Goal: Task Accomplishment & Management: Complete application form

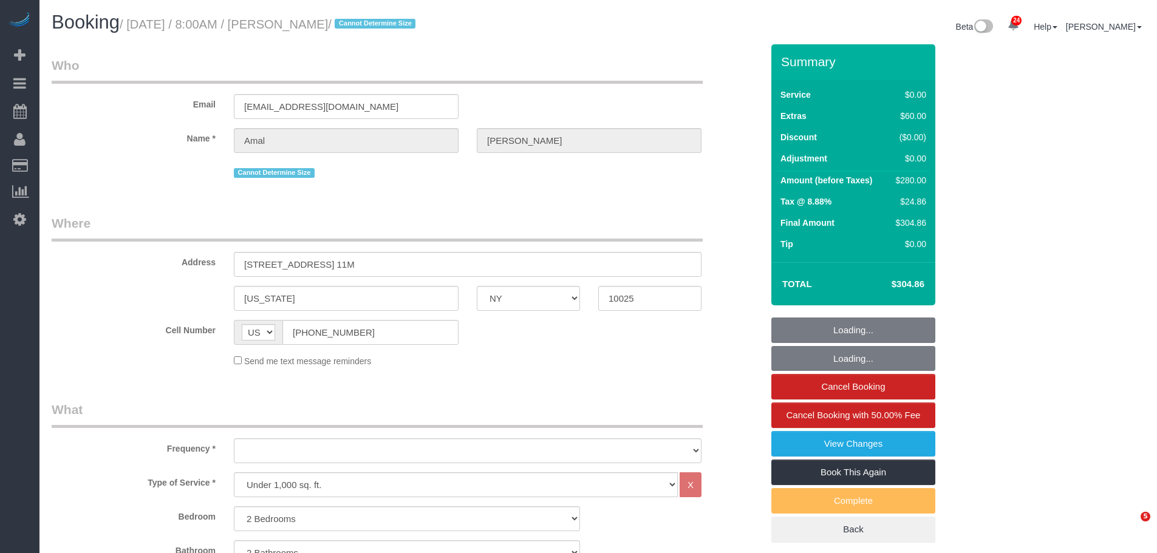
select select "NY"
select select "2"
select select "spot1"
select select "object:928"
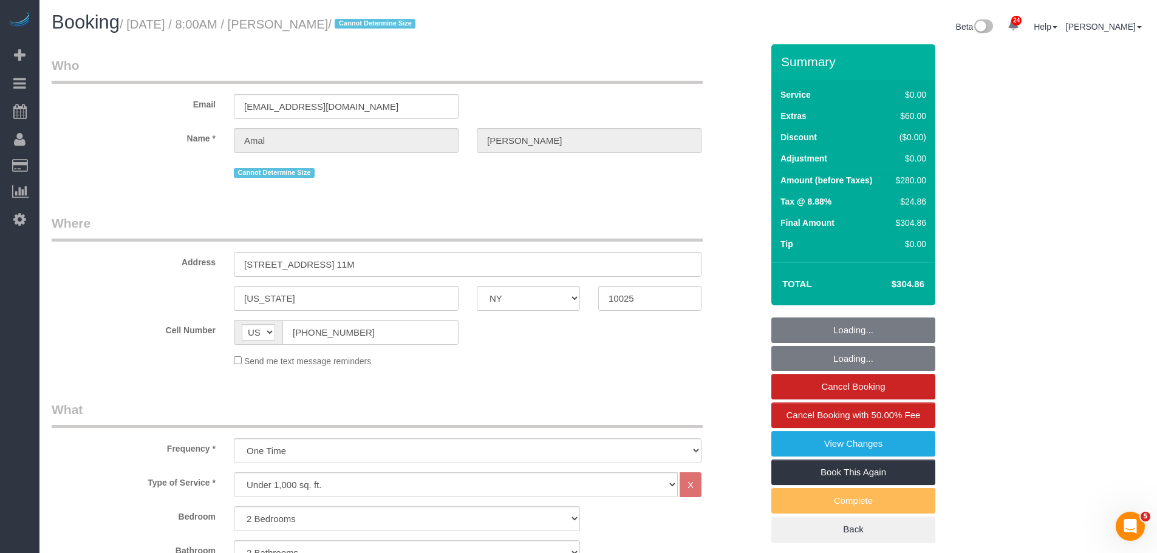
select select "number:56"
select select "number:72"
select select "number:15"
select select "number:5"
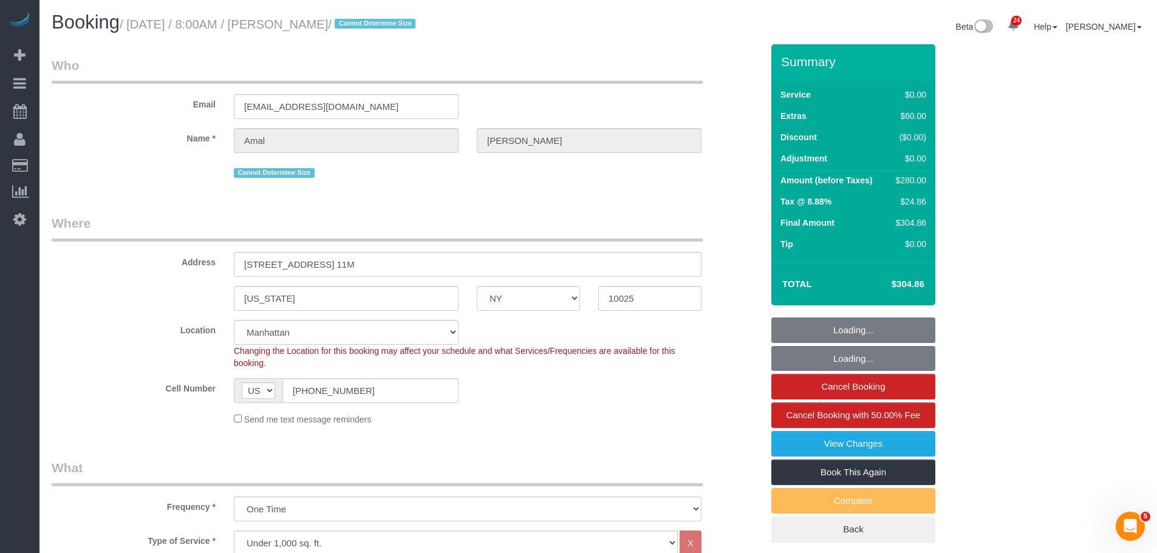
select select "object:1534"
select select "spot55"
select select "2"
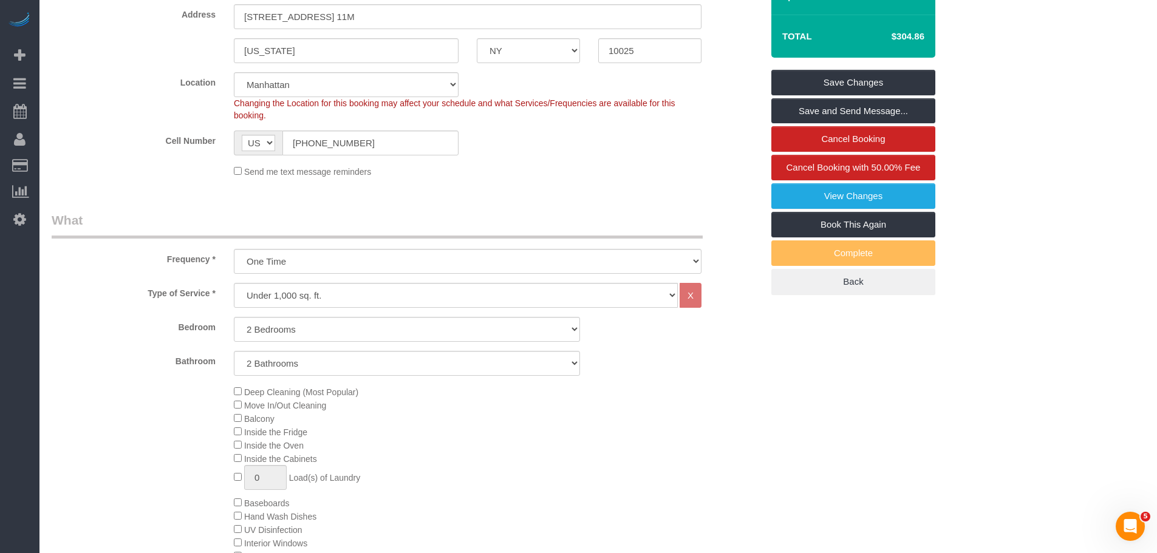
scroll to position [61, 0]
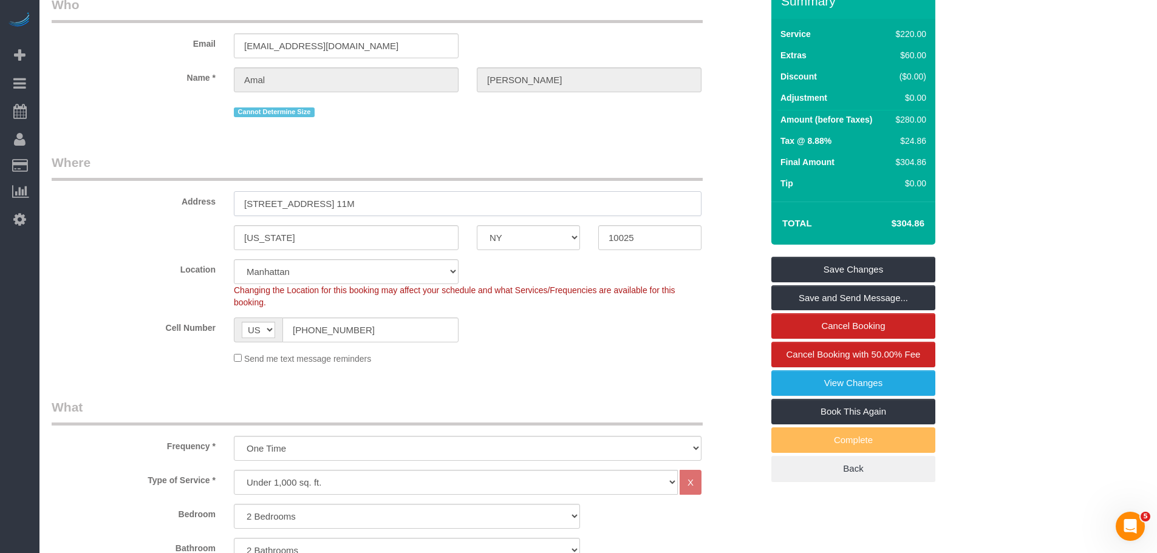
drag, startPoint x: 408, startPoint y: 210, endPoint x: 548, endPoint y: 216, distance: 139.8
click at [95, 214] on div "Address 814 Amsterdam Ave, Apt. 11M" at bounding box center [407, 185] width 729 height 63
click at [629, 234] on input "10025" at bounding box center [649, 237] width 103 height 25
drag, startPoint x: 636, startPoint y: 235, endPoint x: 570, endPoint y: 238, distance: 65.7
click at [570, 238] on div "[US_STATE] AK AL AR AZ CA CO CT DC DE [GEOGRAPHIC_DATA] [GEOGRAPHIC_DATA] HI IA…" at bounding box center [407, 237] width 729 height 25
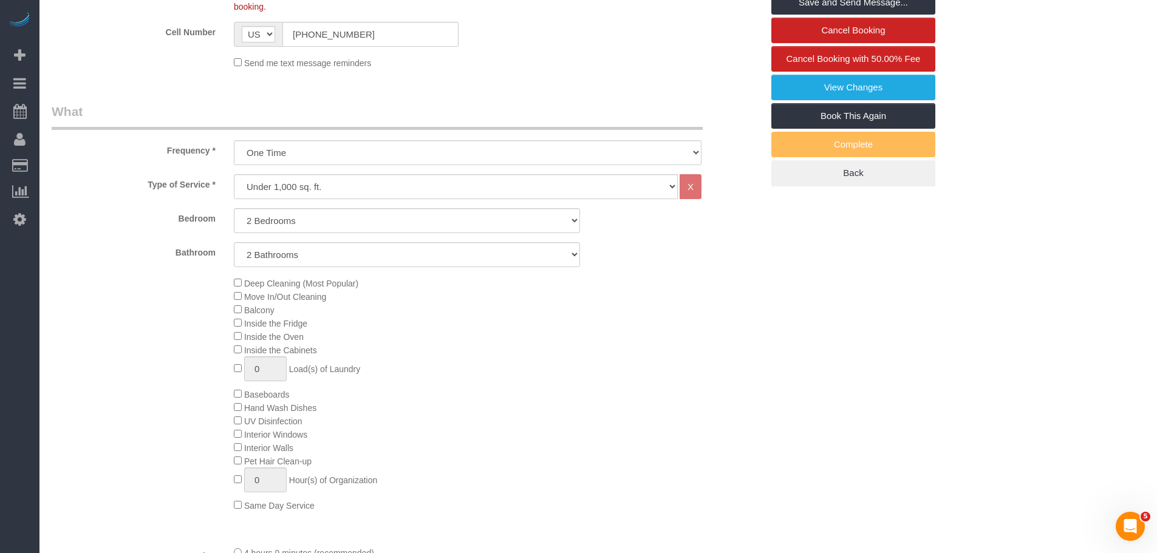
scroll to position [425, 0]
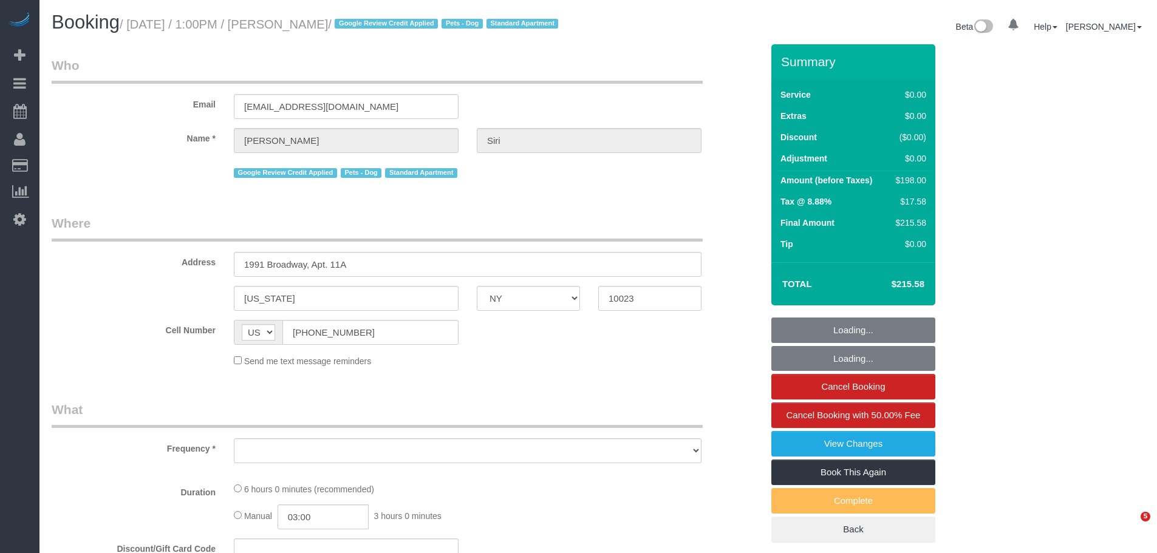
select select "NY"
select select "number:59"
select select "number:73"
select select "number:13"
select select "number:5"
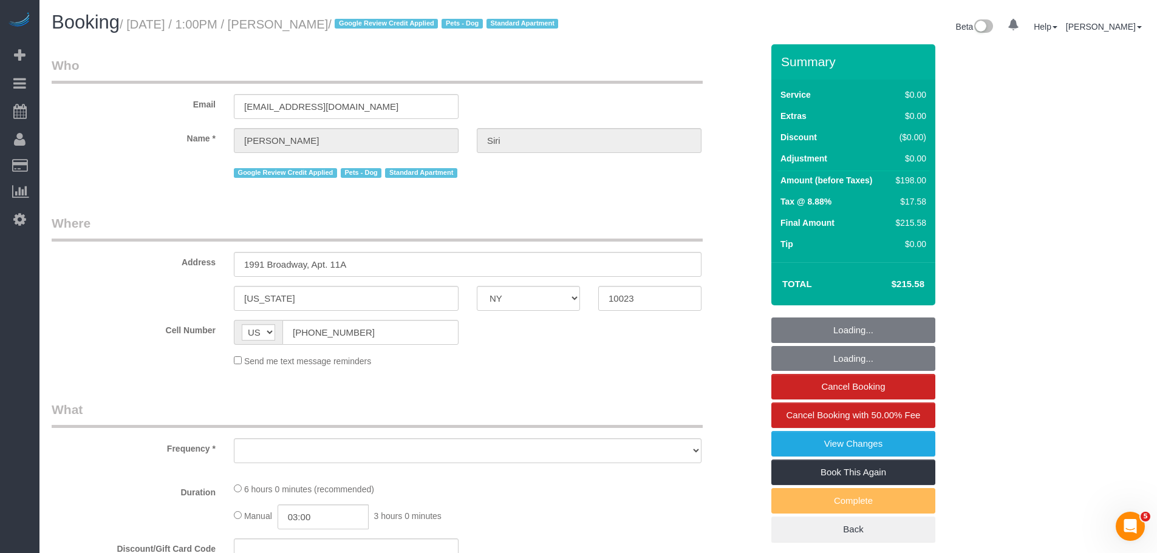
select select "string:stripe-pm_1R48No4VGloSiKo7XNuL8WAw"
select select "spot1"
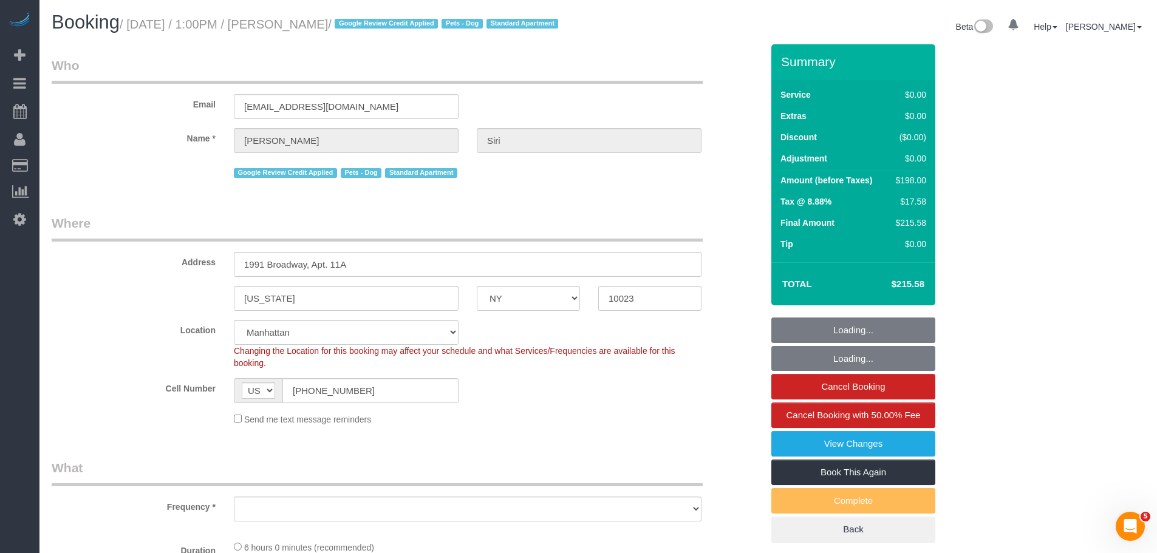
select select "object:979"
select select "2"
select select "spot55"
select select "object:1539"
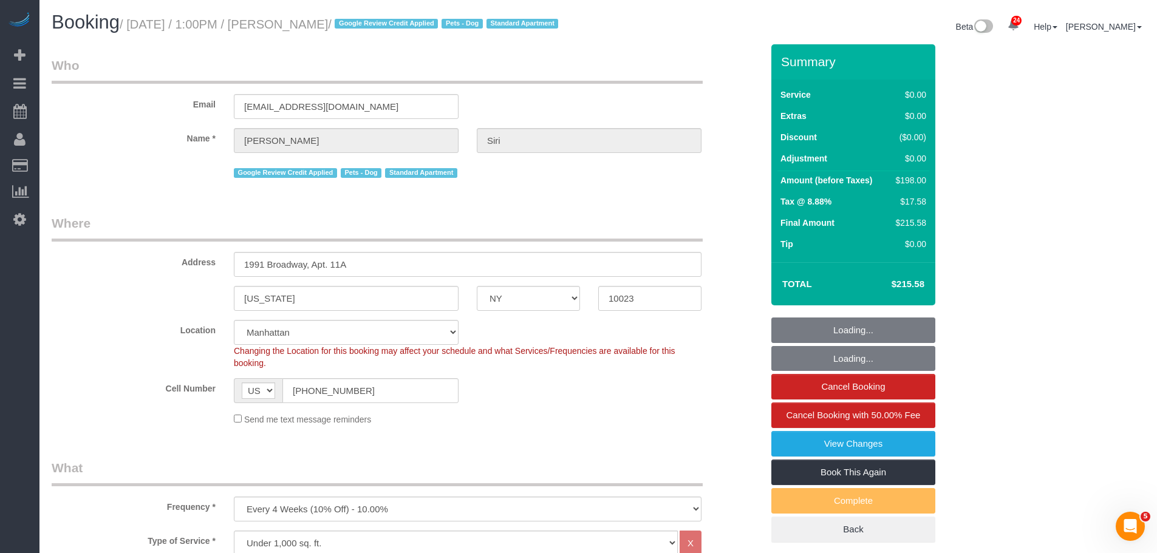
select select "2"
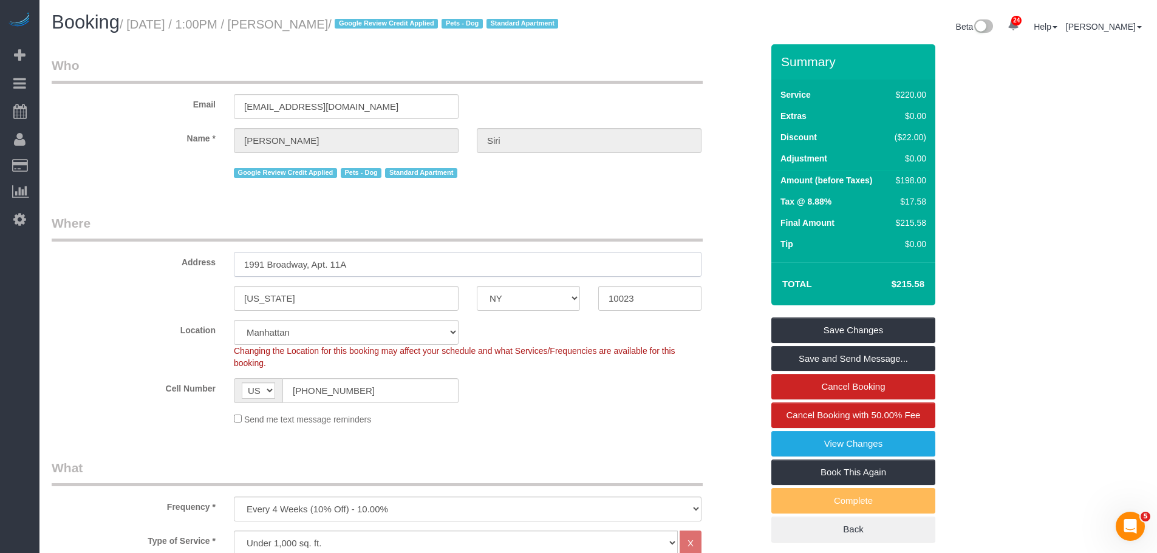
drag, startPoint x: 348, startPoint y: 275, endPoint x: 388, endPoint y: 327, distance: 65.8
click at [70, 304] on sui-booking-address "Address 1991 Broadway, Apt. 11A New York AK AL AR AZ CA CO CT DC DE FL GA HI IA…" at bounding box center [407, 262] width 711 height 97
drag, startPoint x: 656, startPoint y: 312, endPoint x: 608, endPoint y: 317, distance: 48.3
click at [535, 311] on div "[US_STATE] AK AL AR AZ CA CO CT DC DE [GEOGRAPHIC_DATA] [GEOGRAPHIC_DATA] HI IA…" at bounding box center [407, 298] width 729 height 25
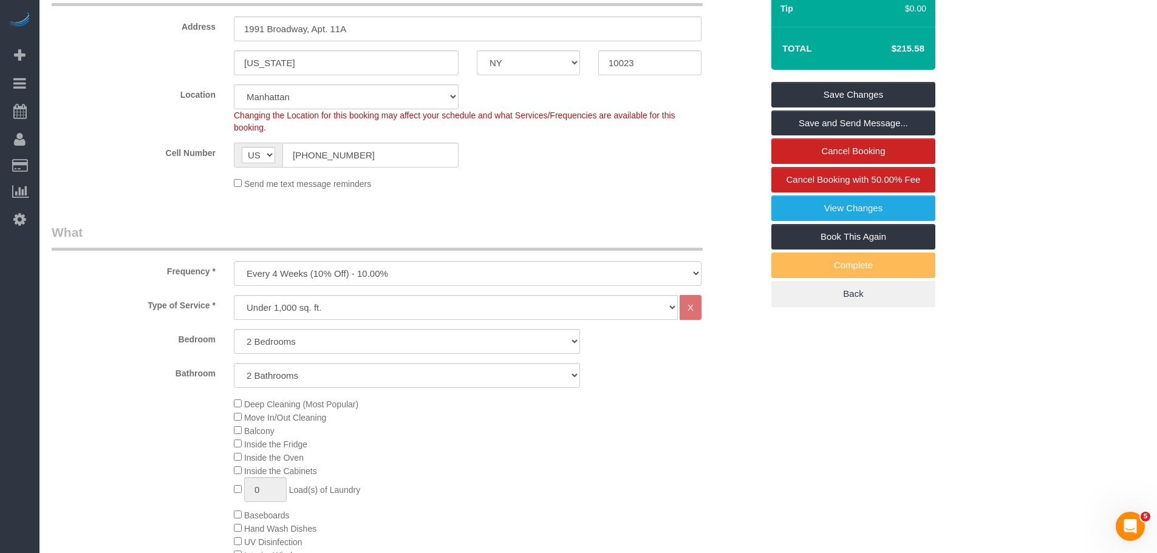
scroll to position [304, 0]
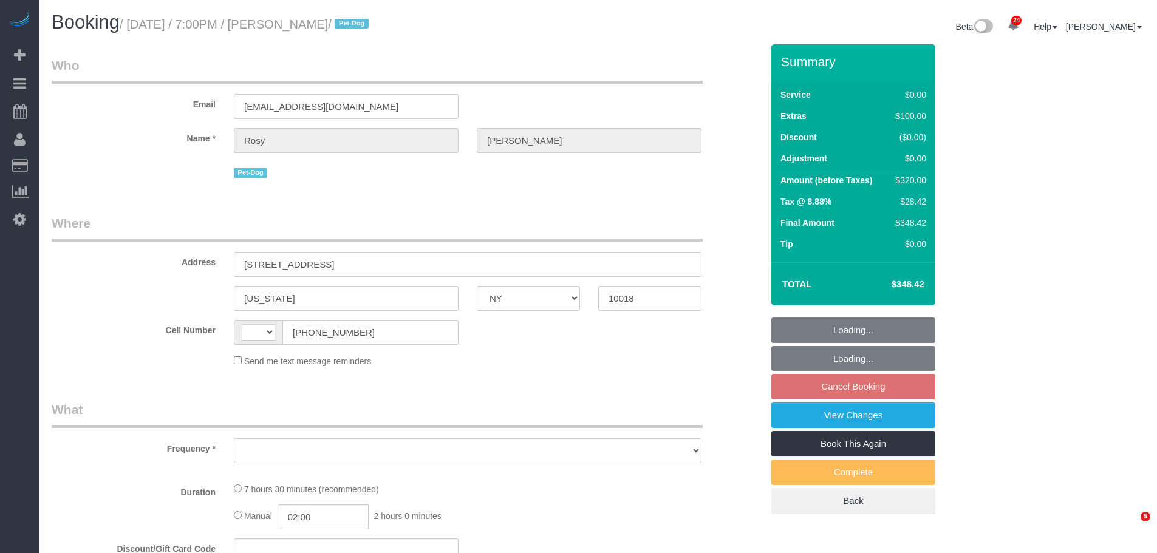
select select "NY"
select select "string:US"
select select "object:816"
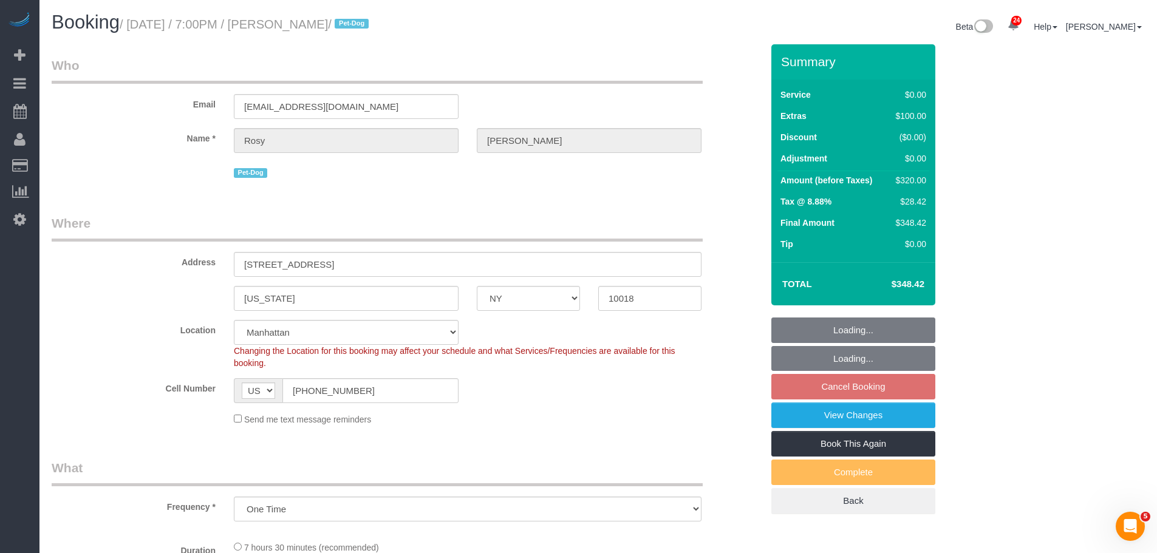
select select "2"
select select "number:89"
select select "number:90"
select select "number:13"
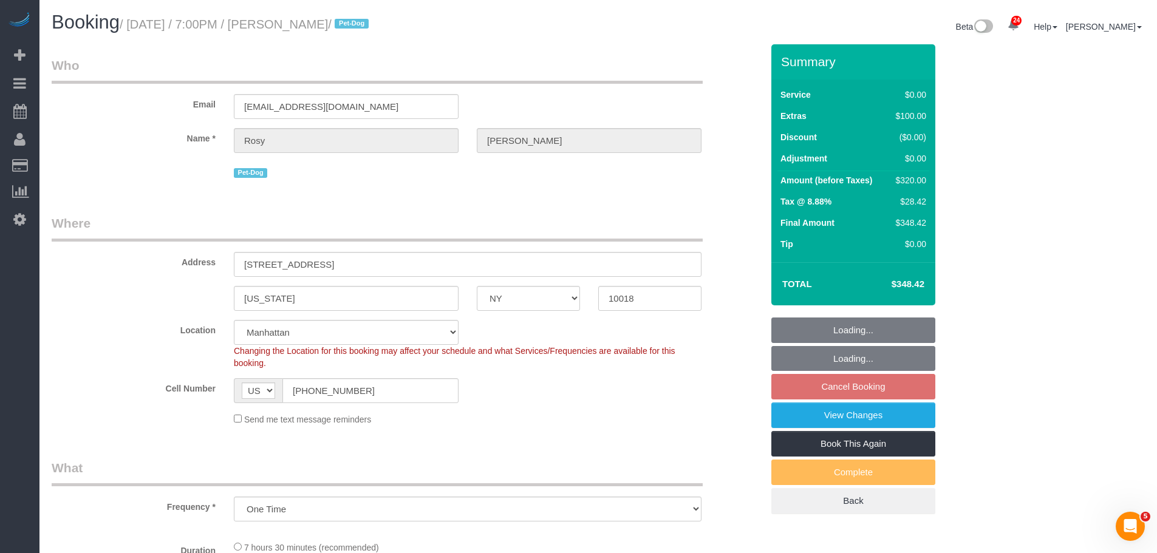
select select "number:5"
select select "string:stripe-pm_1Rs7Uq4VGloSiKo7xMFxe4f9"
select select "object:1530"
select select "spot5"
select select "2"
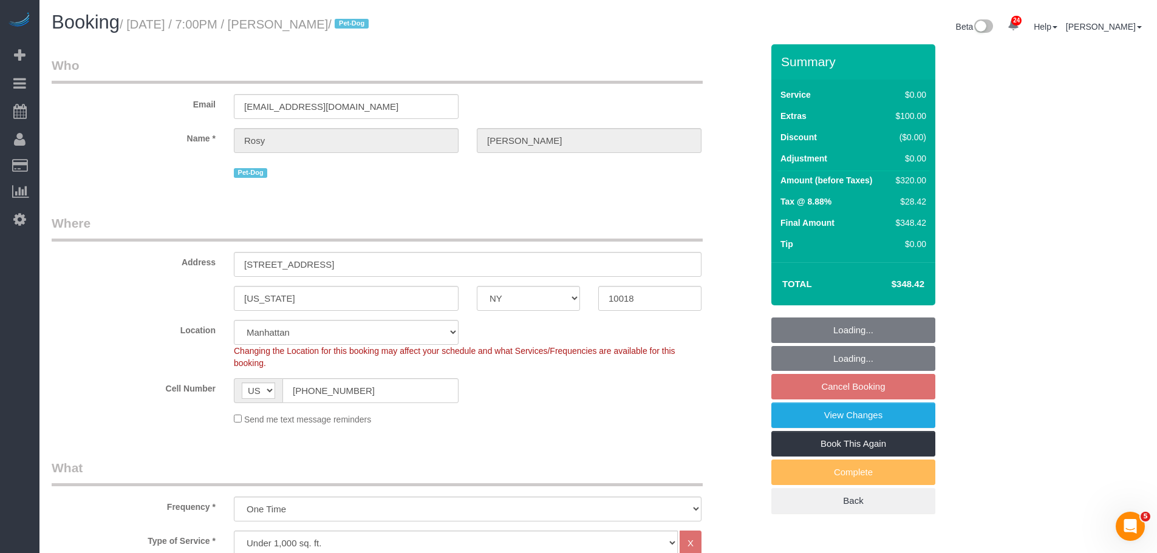
select select "2"
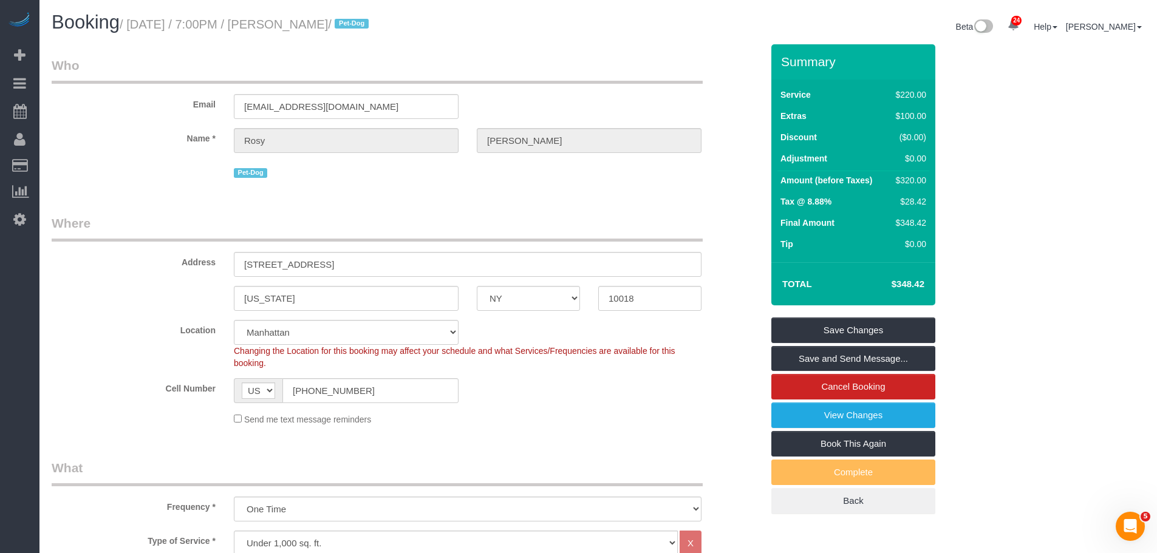
click at [421, 250] on div "Address 320 West 38th Street , Apt. 2131" at bounding box center [407, 245] width 729 height 63
drag, startPoint x: 231, startPoint y: 274, endPoint x: 254, endPoint y: 279, distance: 23.6
click at [186, 278] on sui-booking-address "Address 320 West 38th Street , Apt. 2131 New York AK AL AR AZ CA CO CT DC DE FL…" at bounding box center [407, 262] width 711 height 97
click at [562, 310] on div "[US_STATE] AK AL AR AZ CA CO CT DC DE [GEOGRAPHIC_DATA] [GEOGRAPHIC_DATA] HI IA…" at bounding box center [407, 298] width 729 height 25
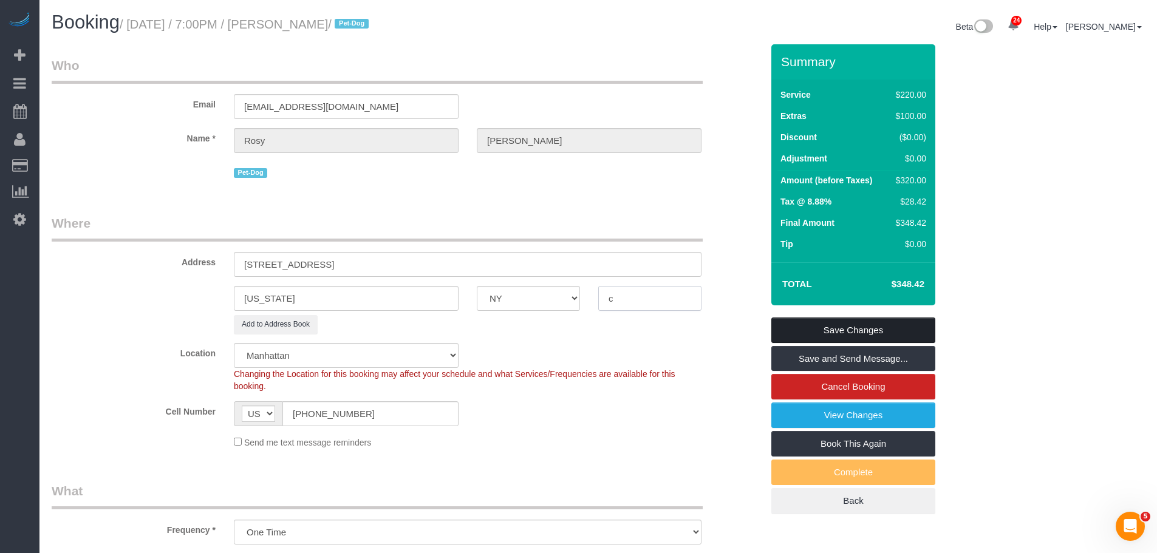
type input "10018"
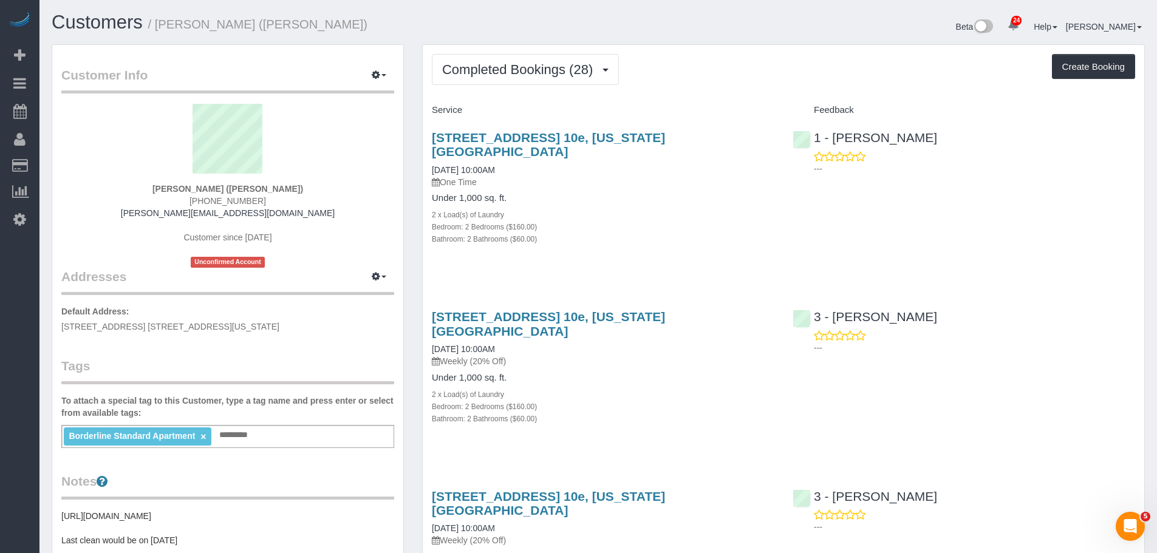
drag, startPoint x: 702, startPoint y: 77, endPoint x: 425, endPoint y: 4, distance: 286.3
click at [702, 76] on div "Completed Bookings (28) Completed Bookings (28) Upcoming Bookings (2) Cancelled…" at bounding box center [783, 69] width 703 height 31
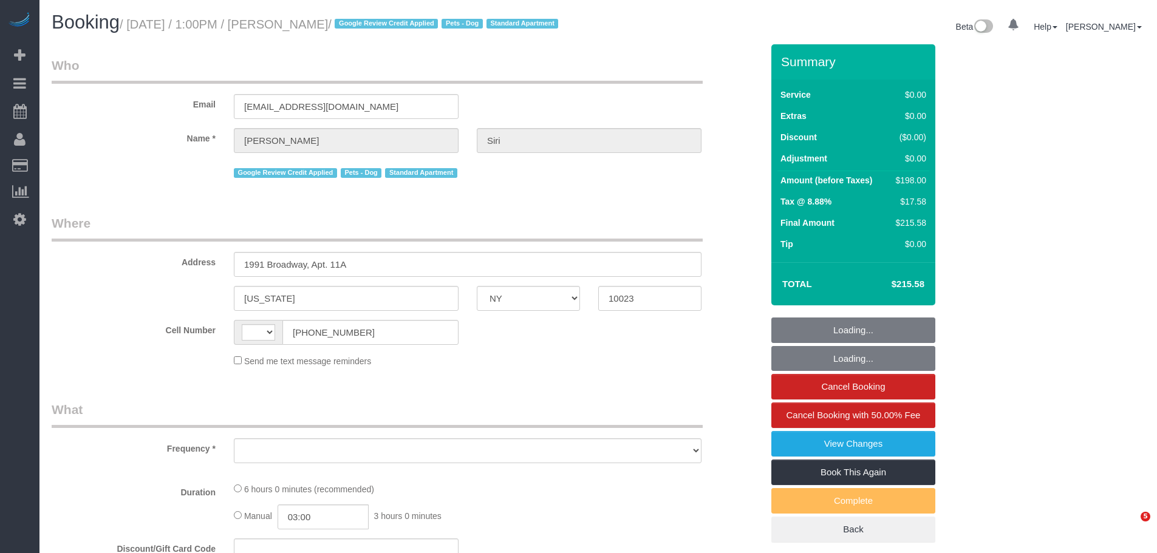
select select "NY"
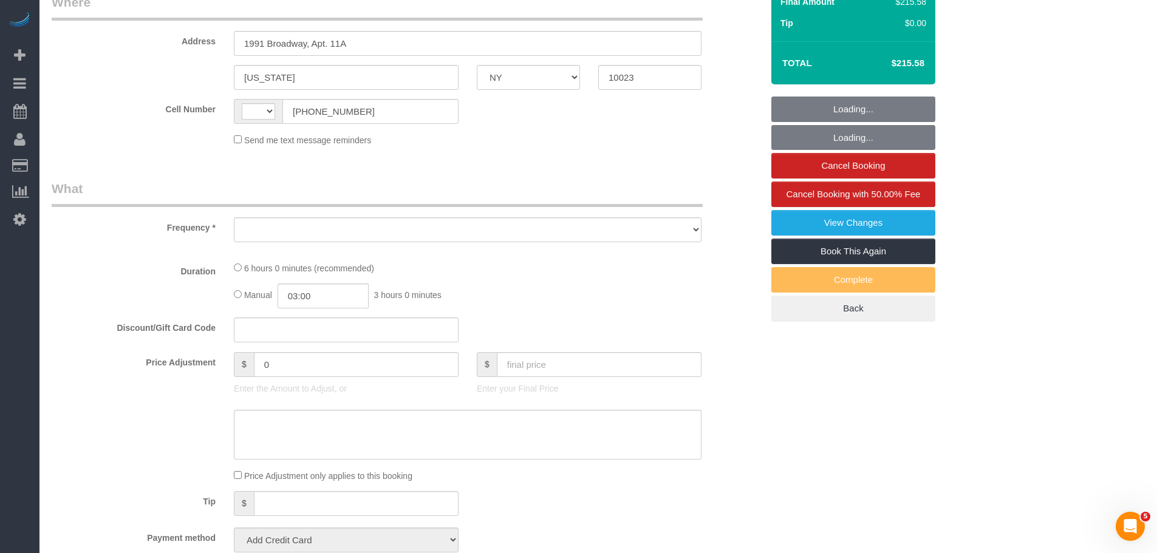
select select "object:579"
select select "2"
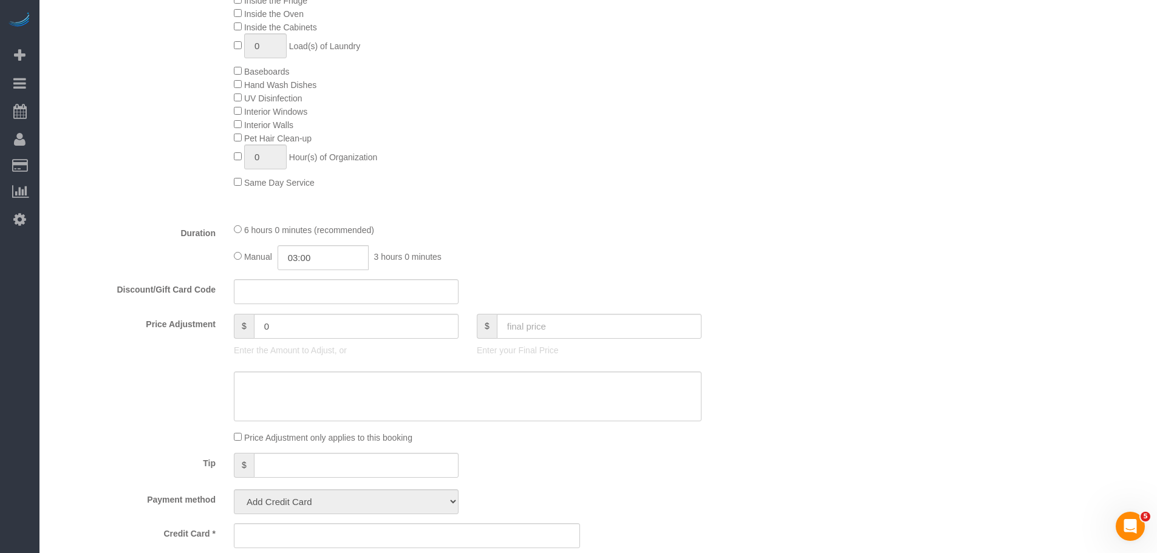
select select "string:[GEOGRAPHIC_DATA]"
select select "string:stripe-pm_1R48No4VGloSiKo7XNuL8WAw"
select select "spot1"
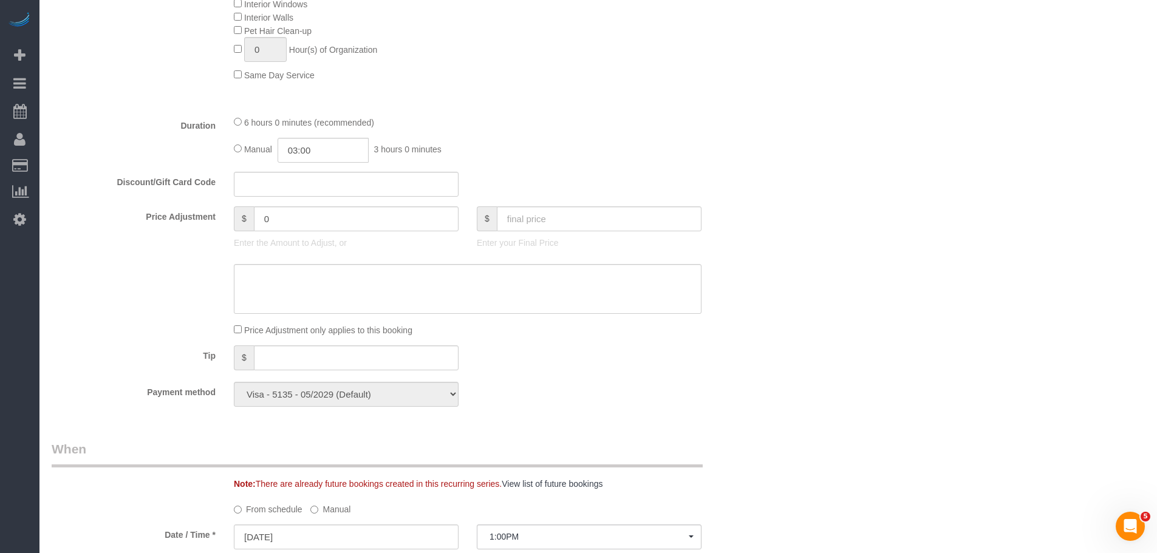
select select "number:59"
select select "number:73"
select select "number:13"
select select "number:5"
select select "object:1086"
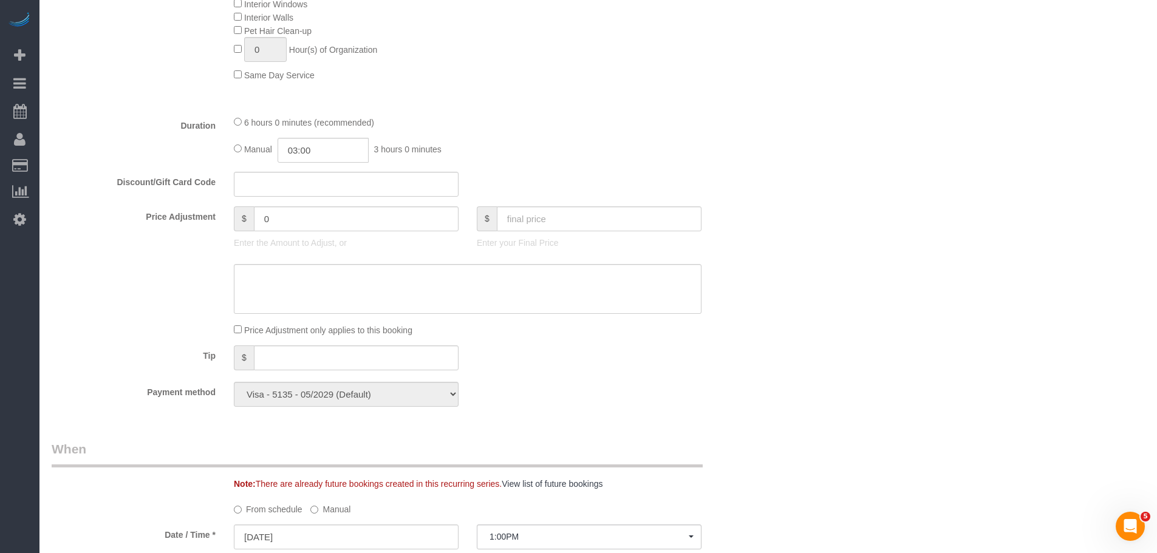
select select "2"
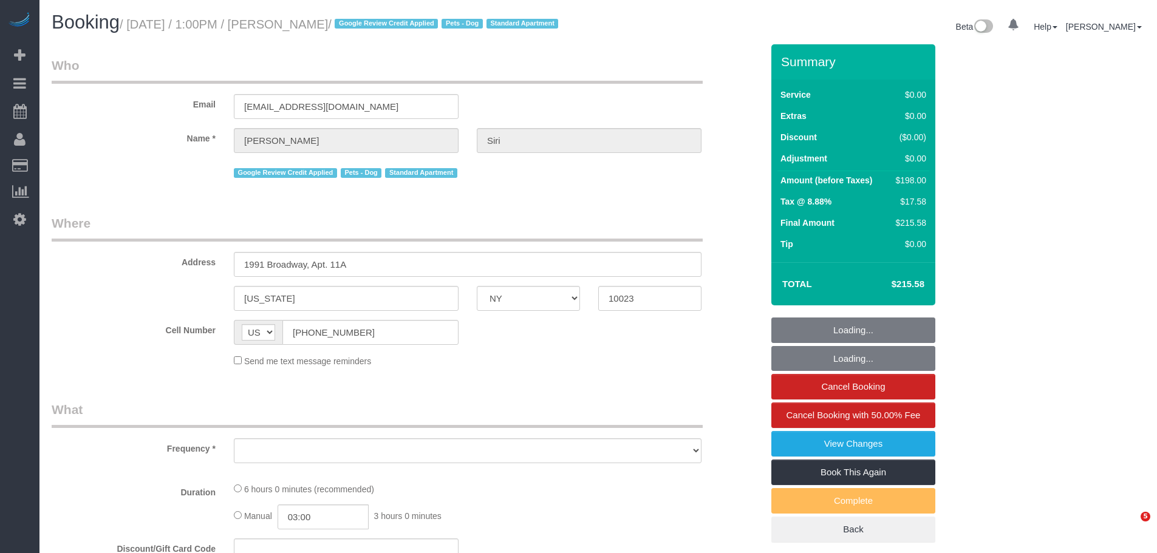
select select "NY"
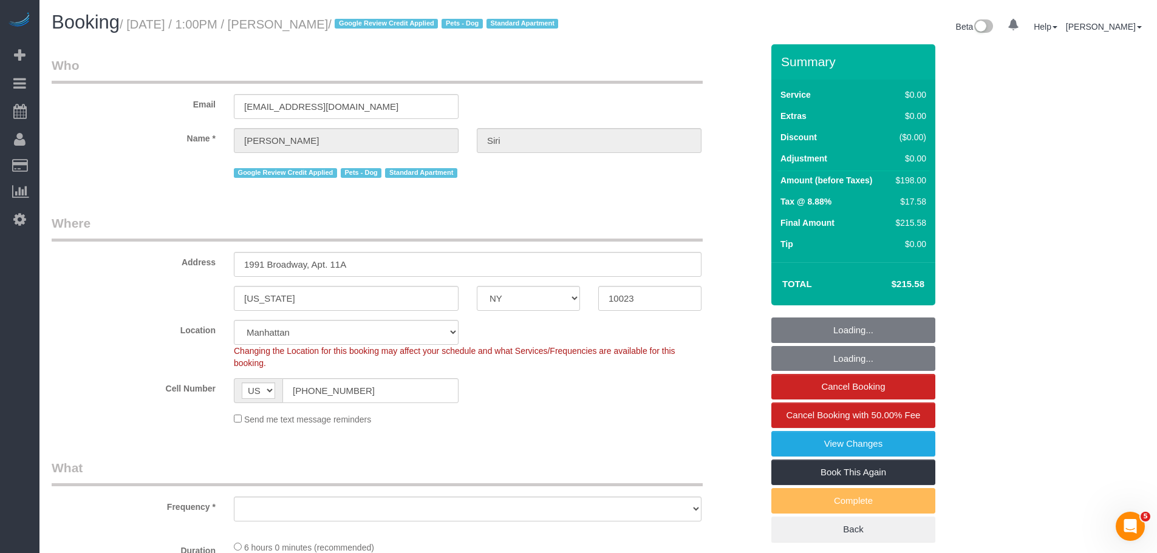
select select "string:stripe-pm_1R48No4VGloSiKo7XNuL8WAw"
select select "number:59"
select select "number:73"
select select "number:13"
select select "number:5"
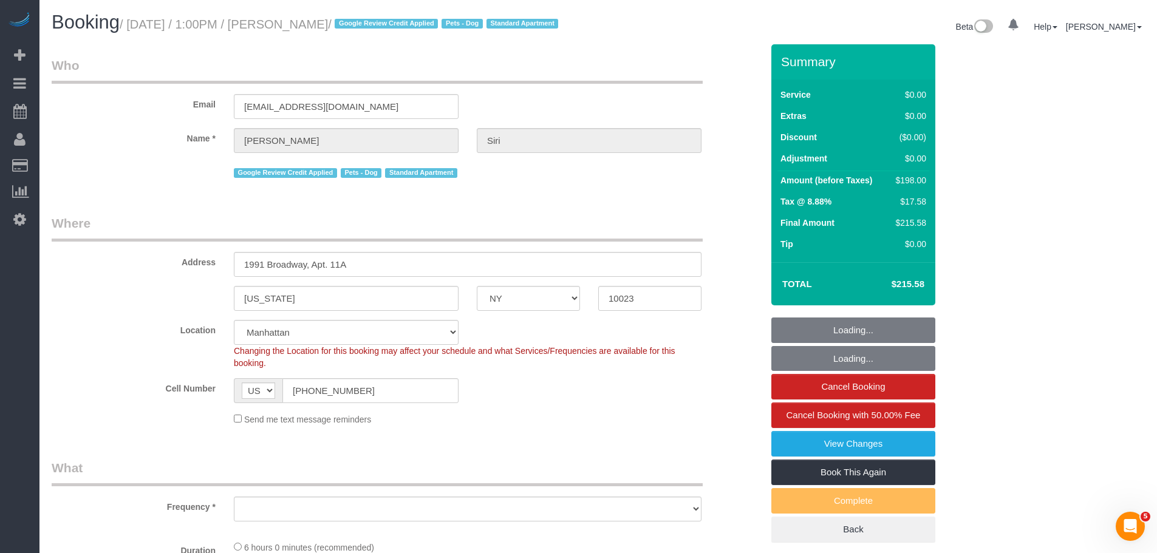
select select "object:975"
select select "2"
select select "spot1"
select select "object:1086"
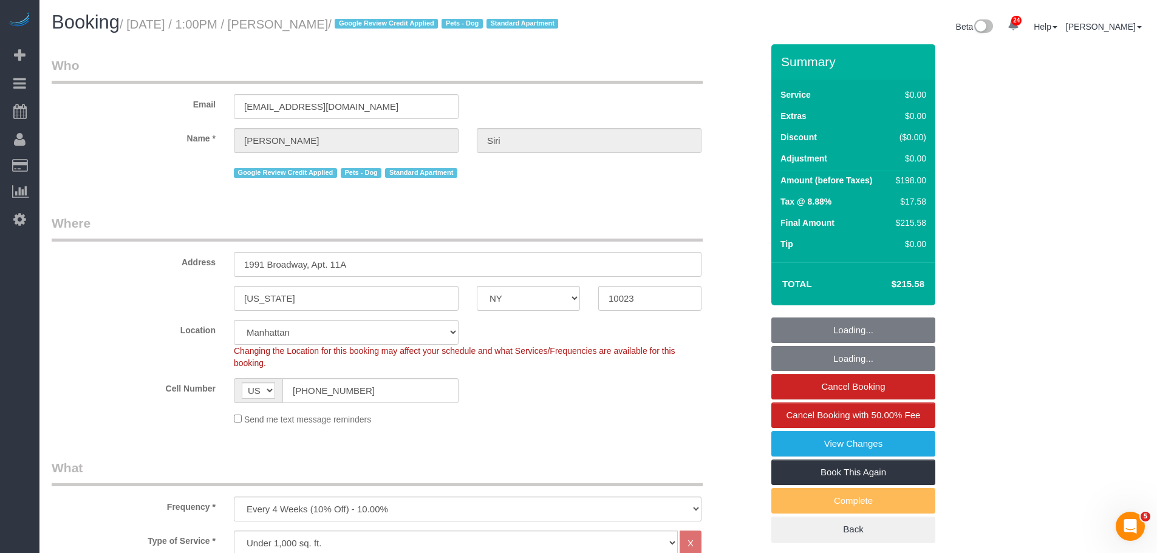
select select "2"
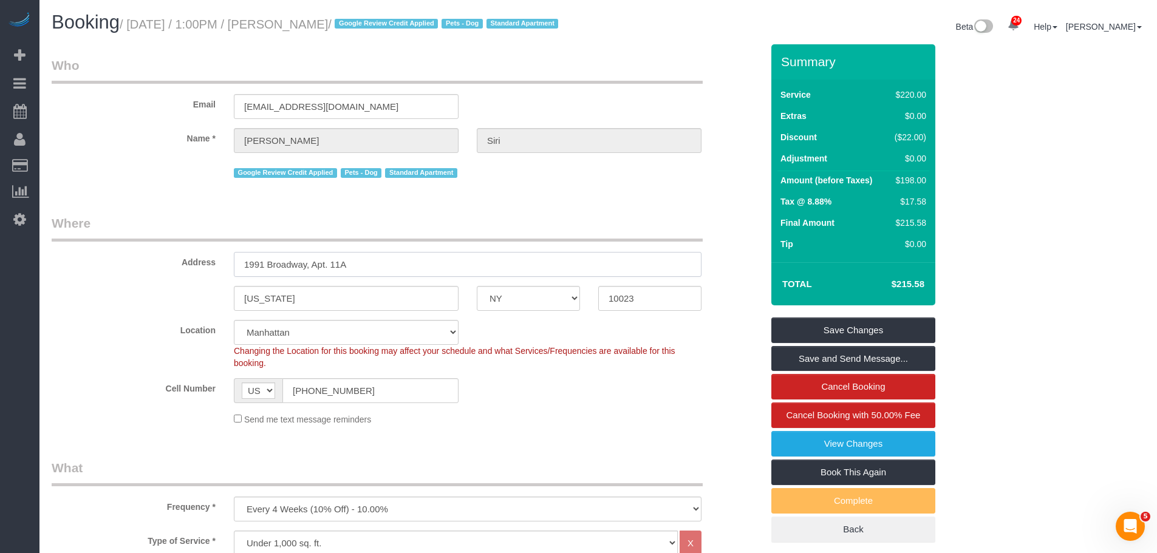
click at [196, 294] on sui-booking-address "Address 1991 Broadway, Apt. 11A [US_STATE] AK AL AR AZ CA CO CT DC DE [GEOGRAPH…" at bounding box center [407, 262] width 711 height 97
click at [537, 311] on div "[US_STATE] AK AL AR AZ CA CO CT DC DE [GEOGRAPHIC_DATA] [GEOGRAPHIC_DATA] HI IA…" at bounding box center [407, 298] width 729 height 25
